Goal: Information Seeking & Learning: Learn about a topic

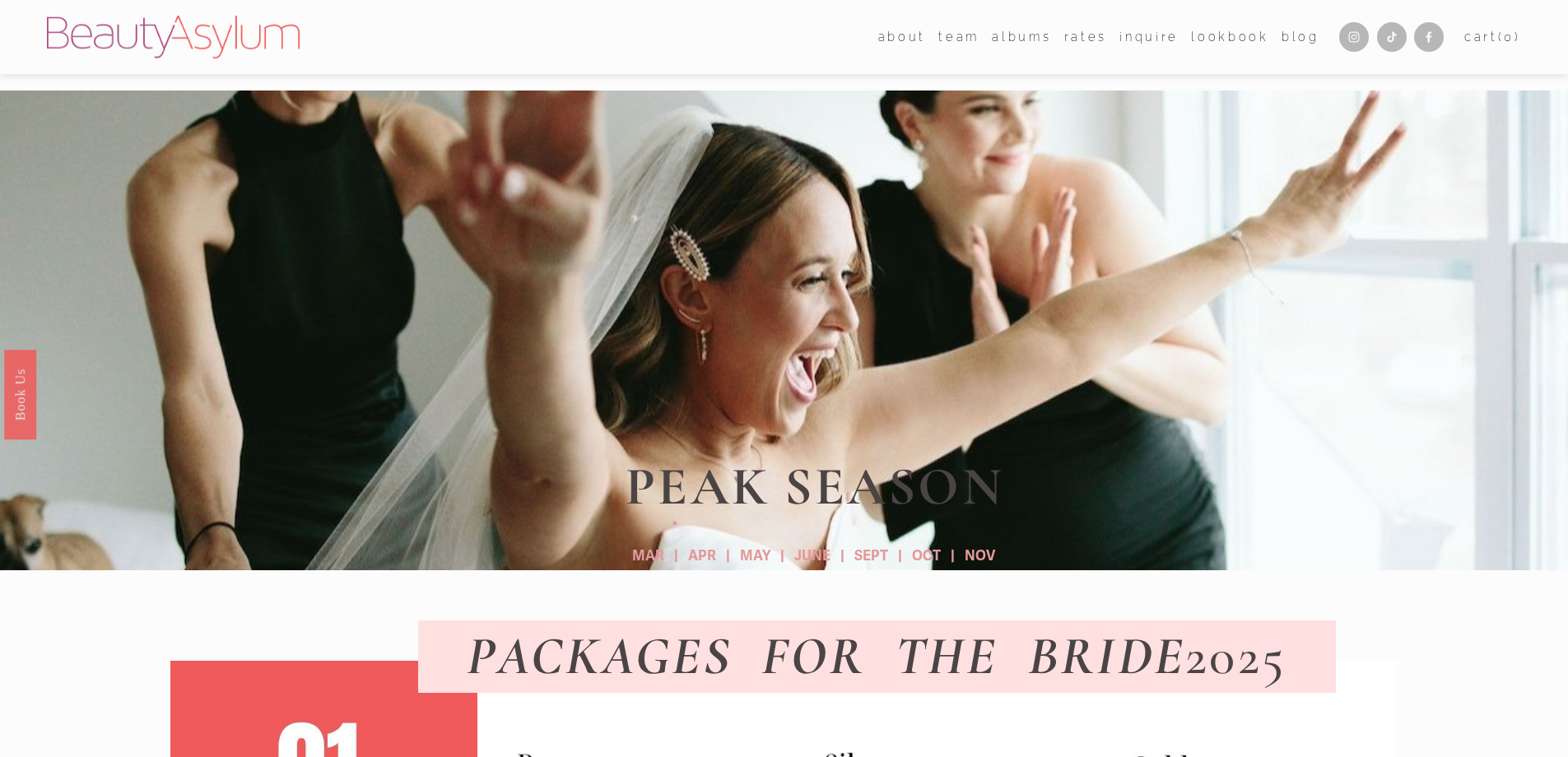
click at [906, 43] on span "about" at bounding box center [902, 37] width 48 height 21
click at [0, 0] on span "Career" at bounding box center [0, 0] width 0 height 0
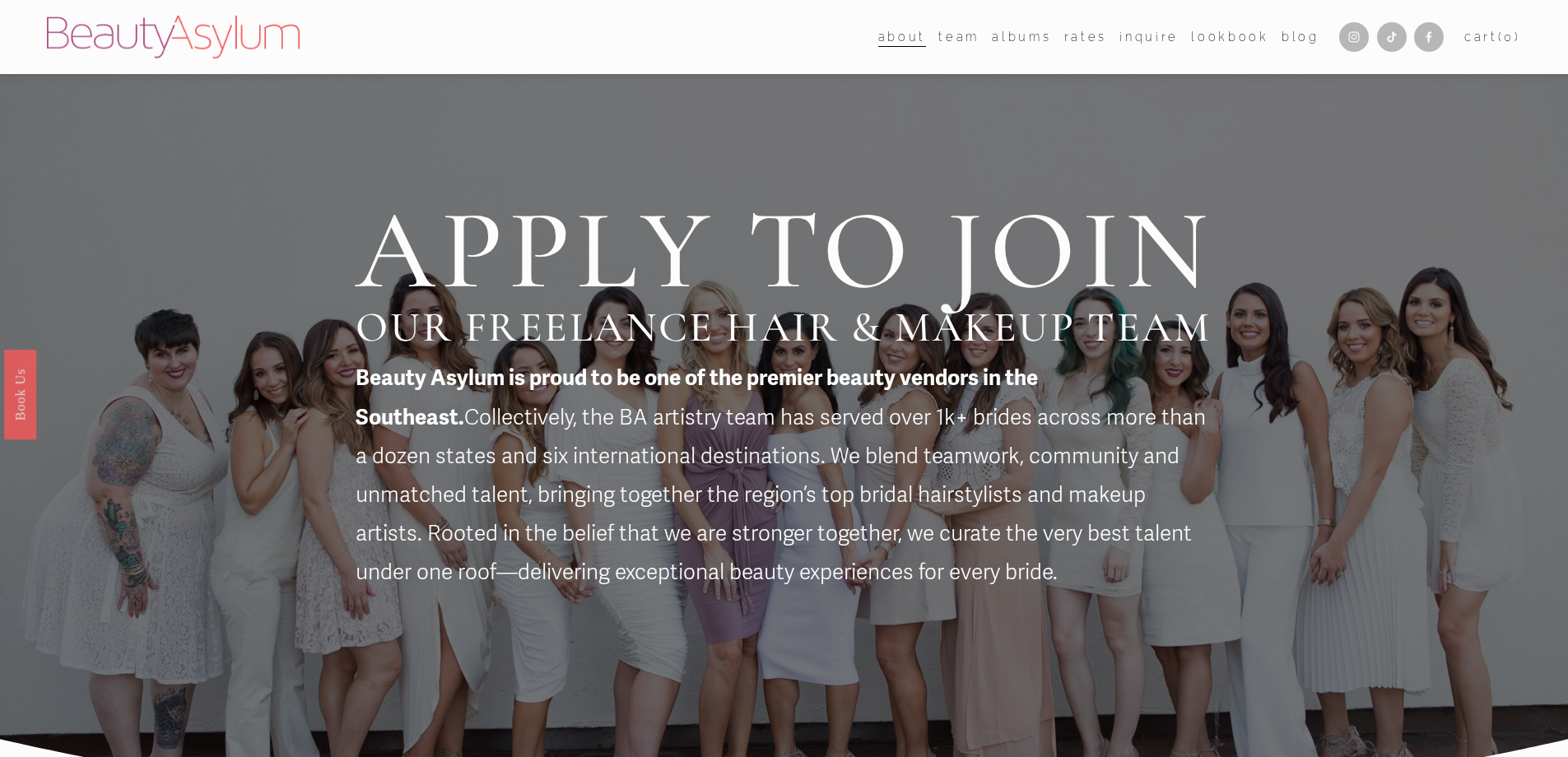
click at [0, 0] on link "Meet [PERSON_NAME]" at bounding box center [0, 0] width 0 height 0
click at [1079, 37] on link "Rates" at bounding box center [1085, 37] width 43 height 24
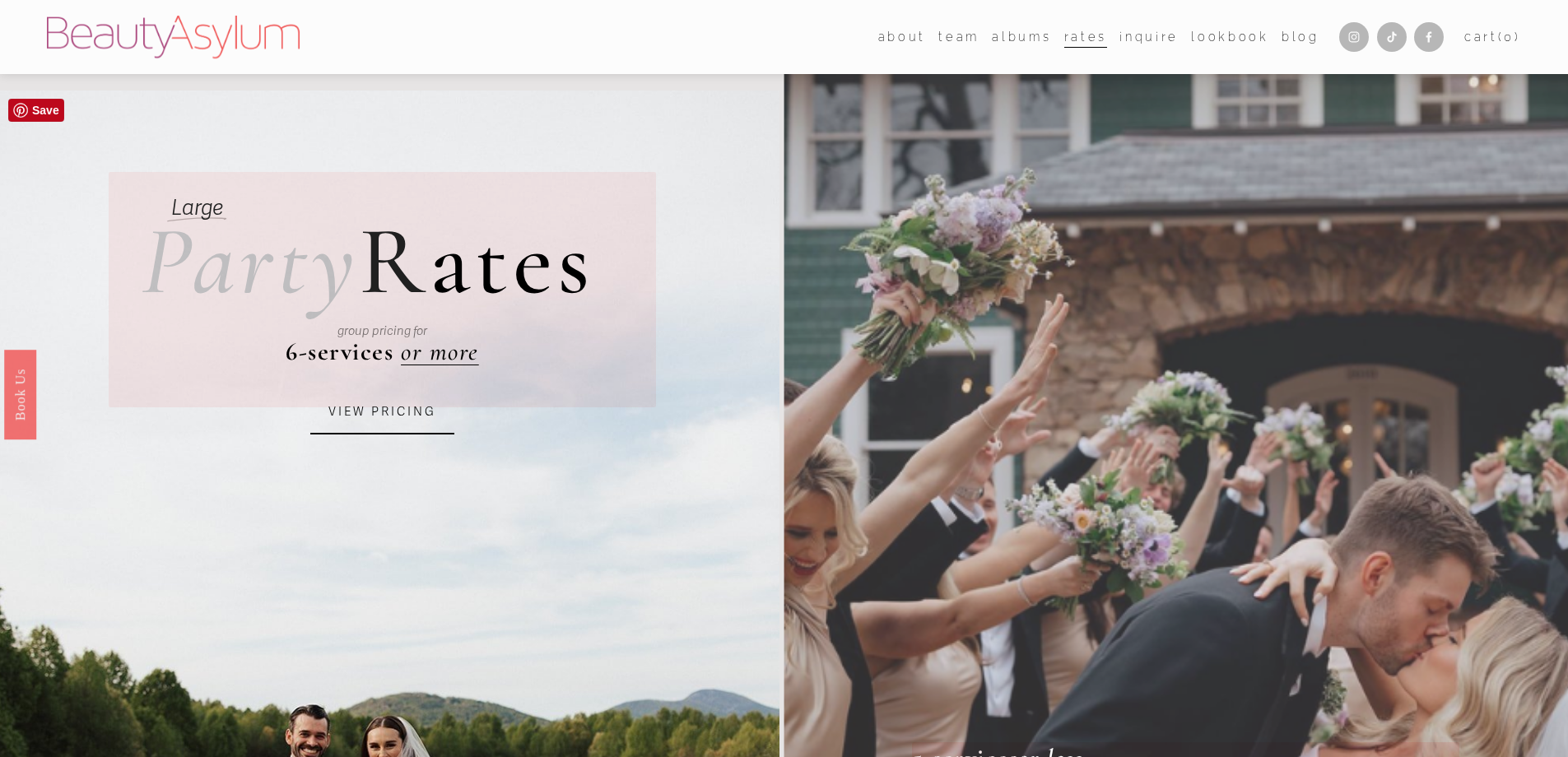
click at [380, 411] on link "VIEW PRICING" at bounding box center [382, 412] width 144 height 44
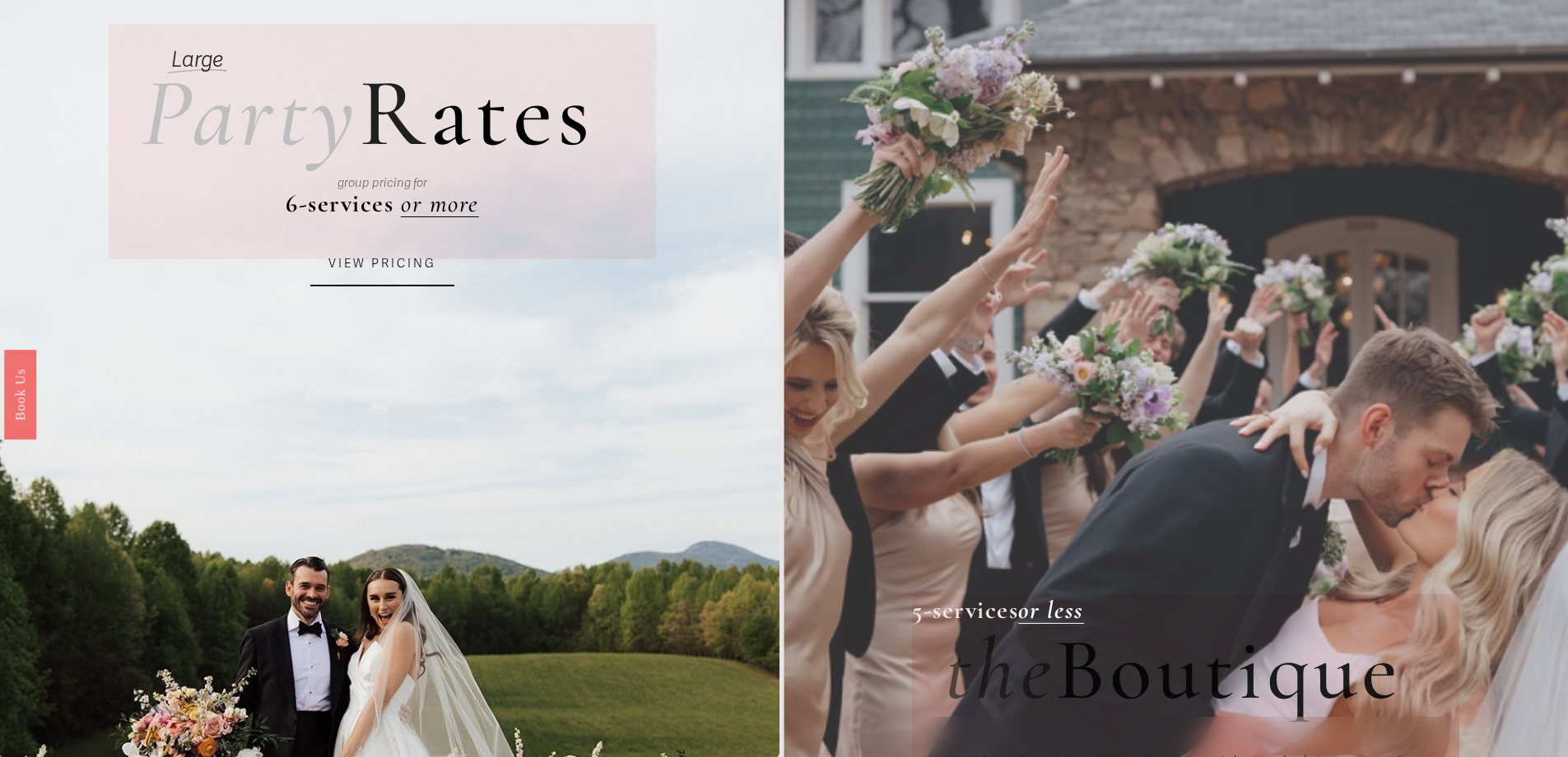
scroll to position [1510, 0]
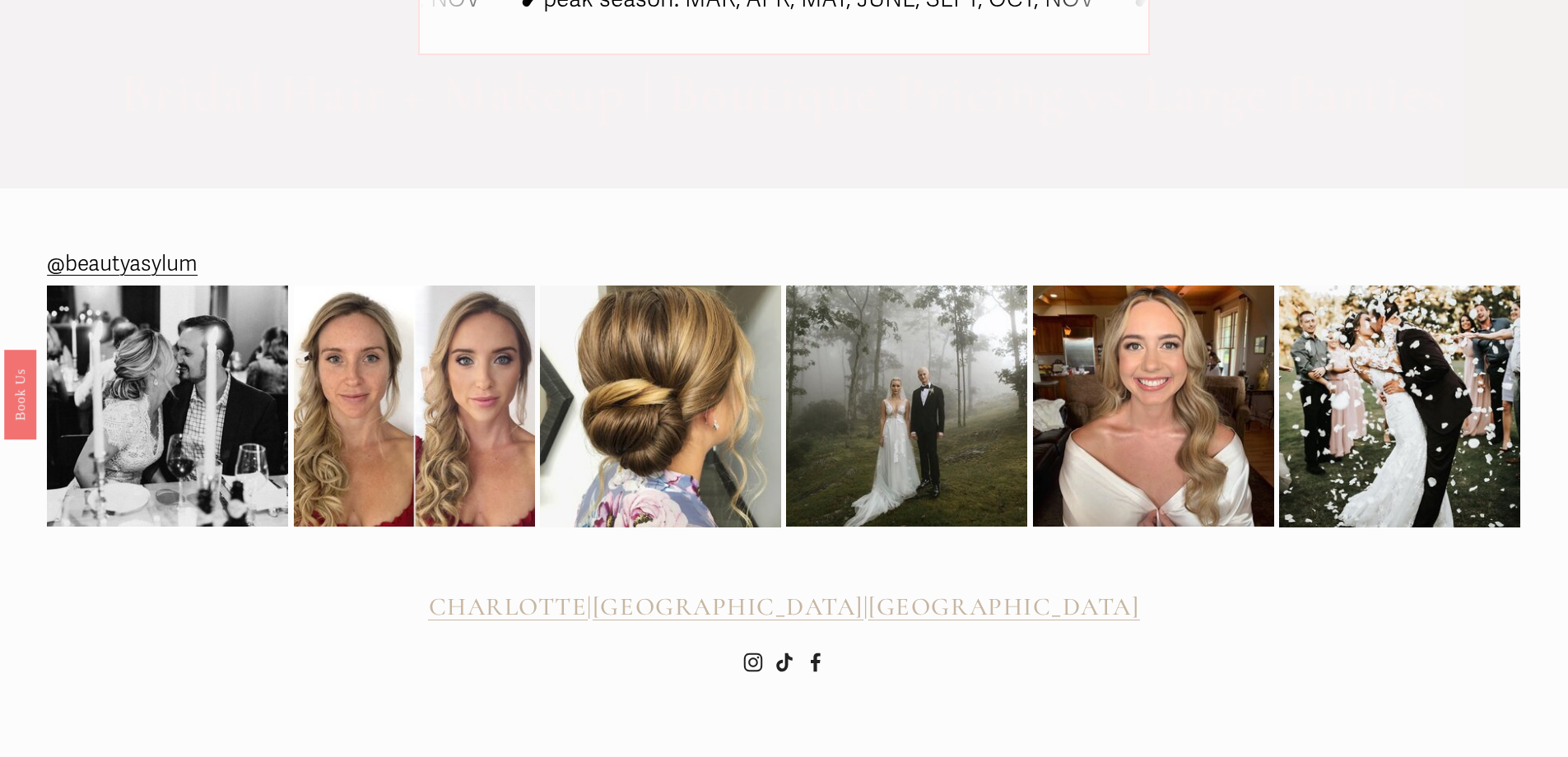
click at [770, 610] on span "[GEOGRAPHIC_DATA]" at bounding box center [727, 606] width 270 height 30
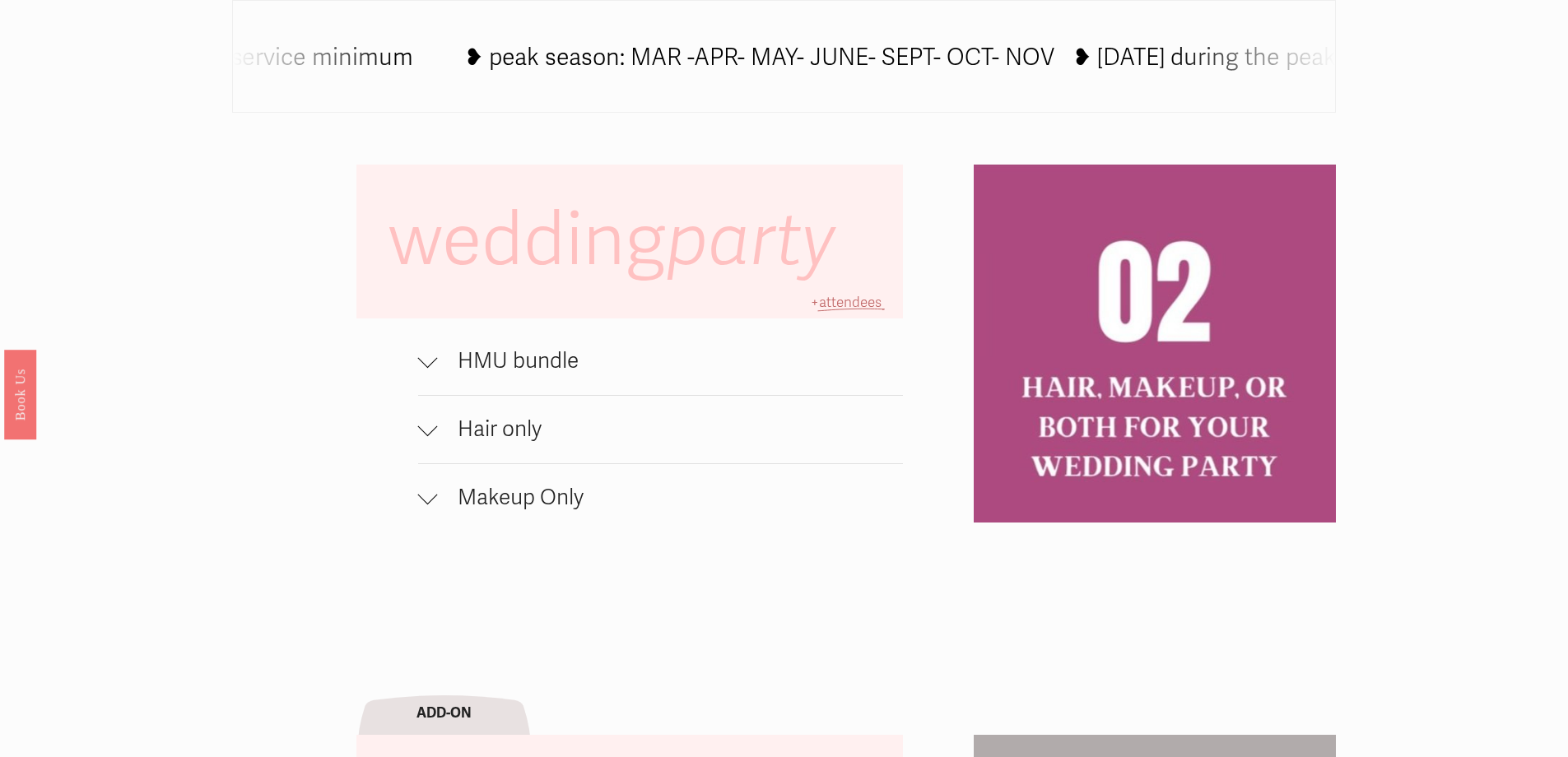
scroll to position [1273, 0]
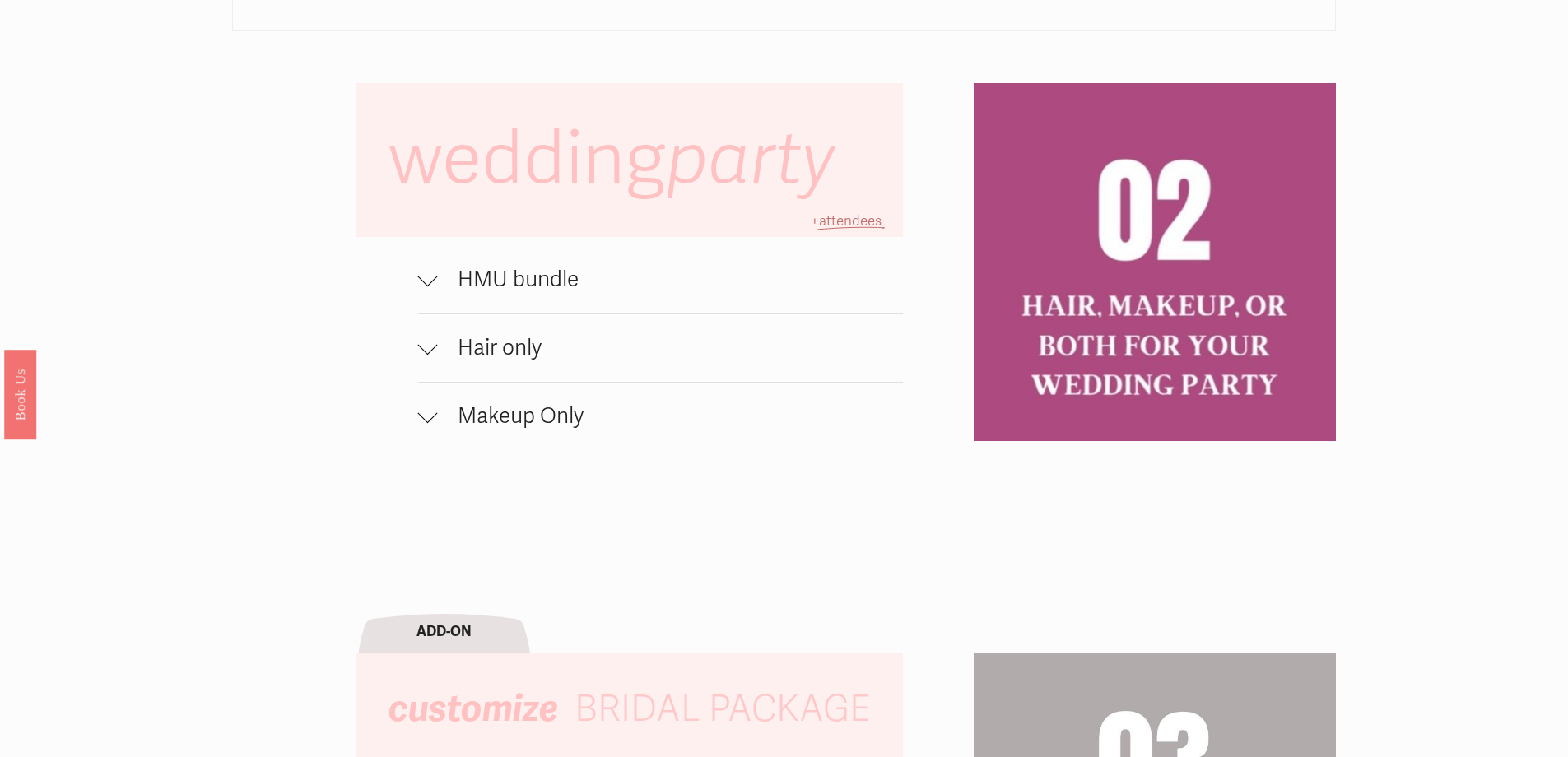
click at [507, 286] on span "HMU bundle" at bounding box center [670, 280] width 466 height 27
